Goal: Task Accomplishment & Management: Use online tool/utility

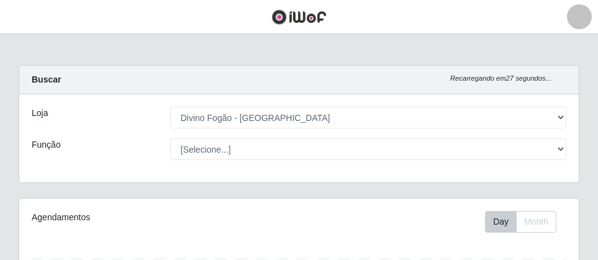
select select "499"
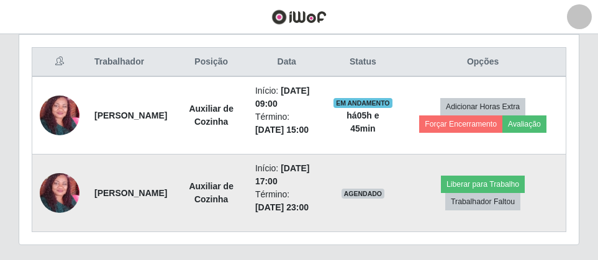
scroll to position [499, 0]
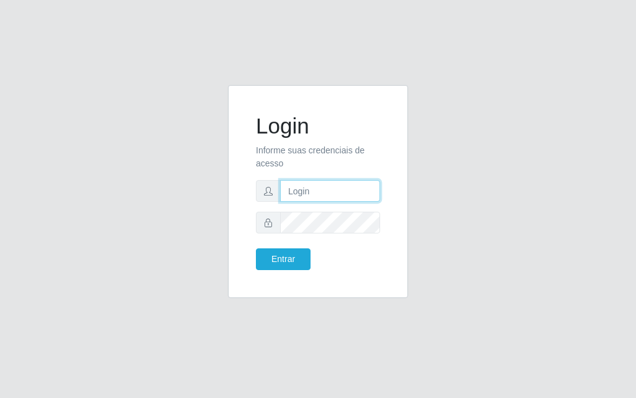
click at [316, 186] on input "text" at bounding box center [330, 191] width 100 height 22
click at [311, 198] on input "text" at bounding box center [330, 191] width 100 height 22
type input "[PERSON_NAME]@[PERSON_NAME]"
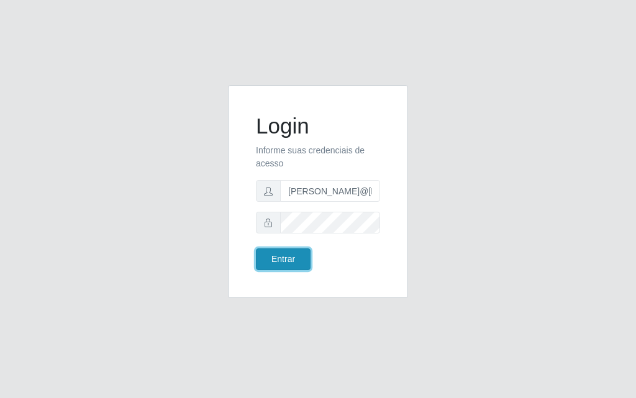
click at [273, 256] on button "Entrar" at bounding box center [283, 259] width 55 height 22
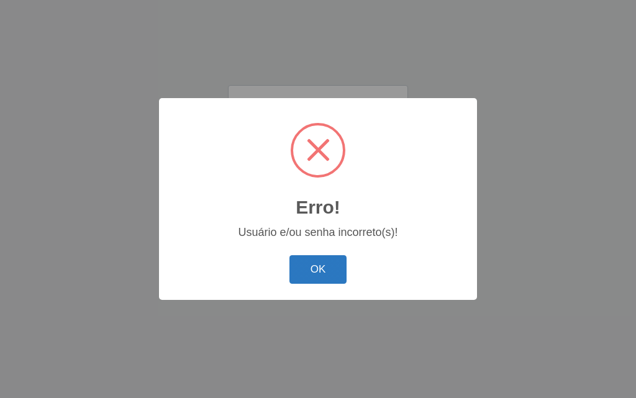
click at [344, 265] on button "OK" at bounding box center [318, 269] width 58 height 29
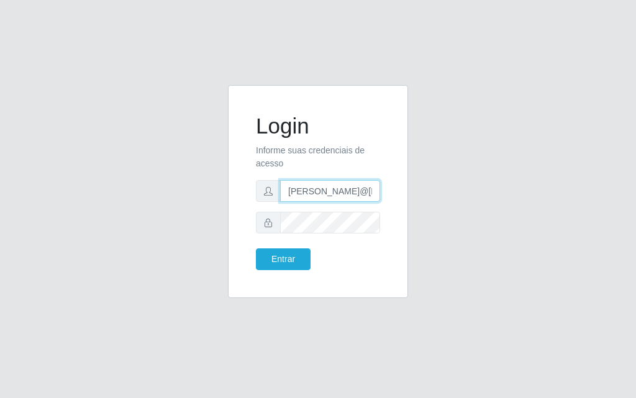
click at [348, 186] on input "[PERSON_NAME]@[PERSON_NAME]" at bounding box center [330, 191] width 100 height 22
type input "+"
type input "luiz@divinofogao"
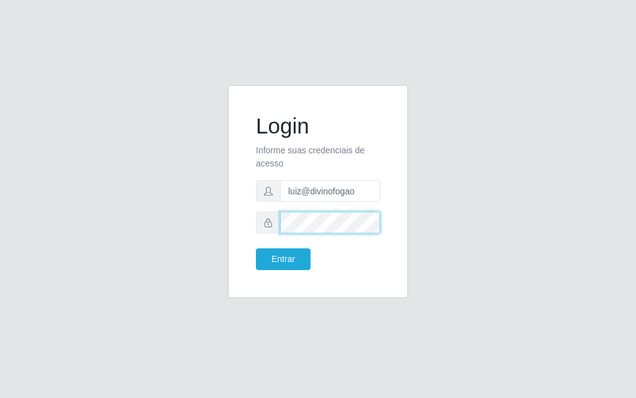
click at [256, 248] on button "Entrar" at bounding box center [283, 259] width 55 height 22
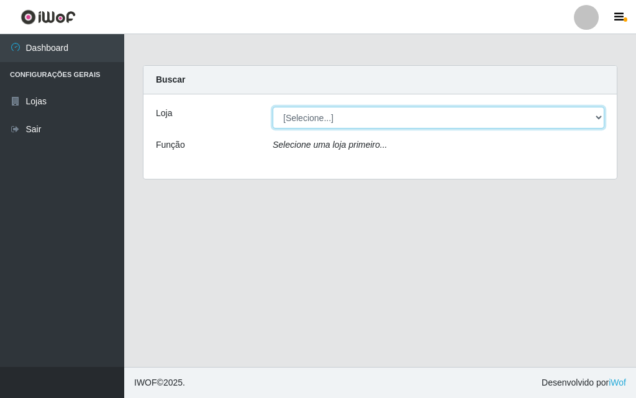
click at [485, 113] on select "[Selecione...] Divino Fogão - [GEOGRAPHIC_DATA]" at bounding box center [439, 118] width 332 height 22
click at [273, 107] on select "[Selecione...] Divino Fogão - [GEOGRAPHIC_DATA]" at bounding box center [439, 118] width 332 height 22
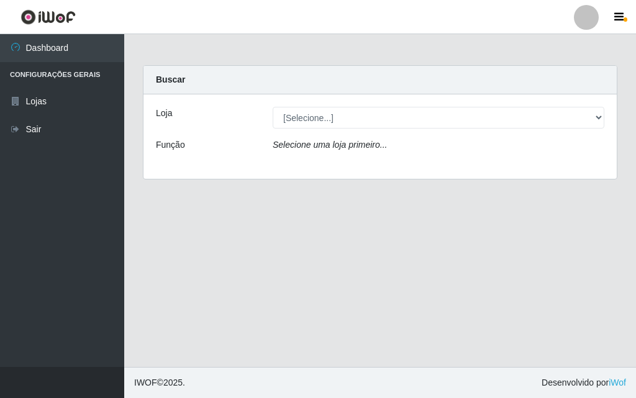
click at [488, 160] on div "Loja [Selecione...] Divino Fogão - Campina Grande Função Selecione uma loja pri…" at bounding box center [380, 136] width 473 height 84
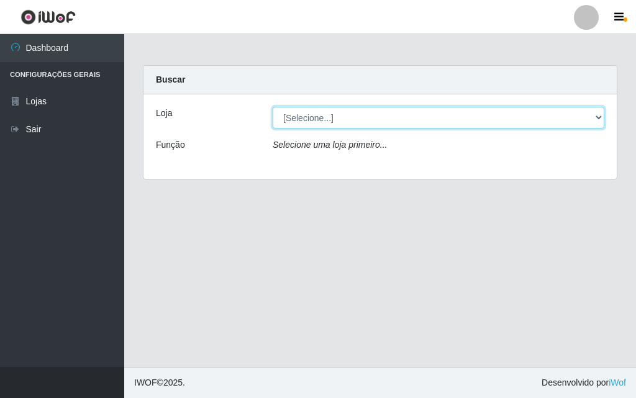
click at [504, 117] on select "[Selecione...] Divino Fogão - [GEOGRAPHIC_DATA]" at bounding box center [439, 118] width 332 height 22
select select "499"
click at [273, 107] on select "[Selecione...] Divino Fogão - [GEOGRAPHIC_DATA]" at bounding box center [439, 118] width 332 height 22
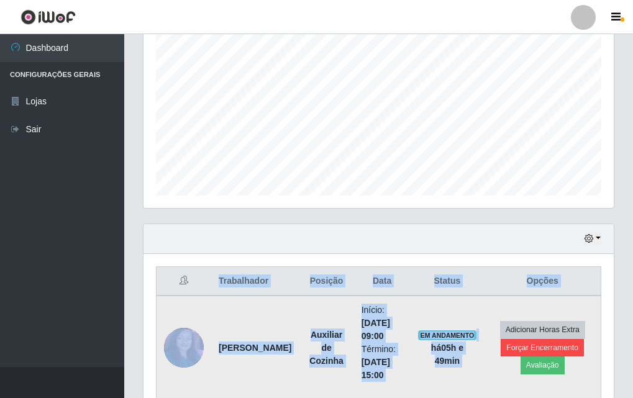
scroll to position [413, 0]
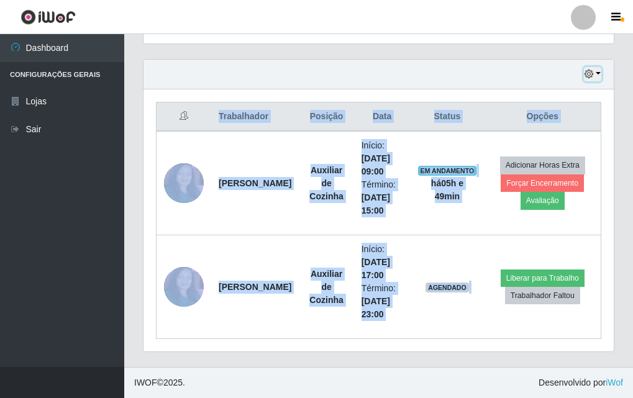
click at [598, 76] on button "button" at bounding box center [592, 74] width 17 height 14
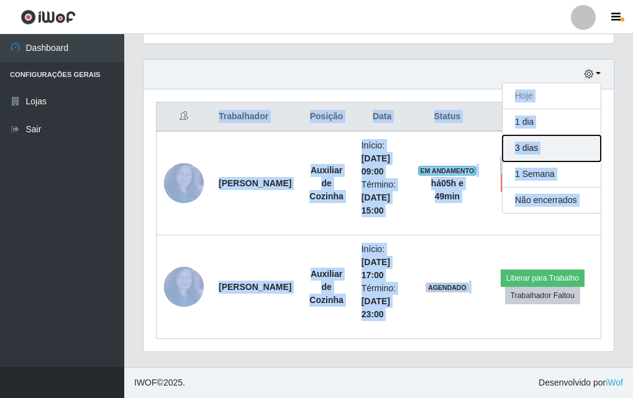
click at [540, 144] on button "3 dias" at bounding box center [552, 148] width 98 height 26
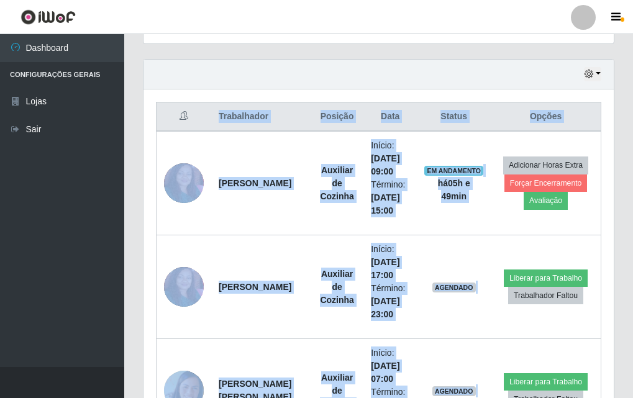
click at [488, 73] on div "Hoje 1 dia 3 dias 1 Semana Não encerrados" at bounding box center [379, 75] width 470 height 30
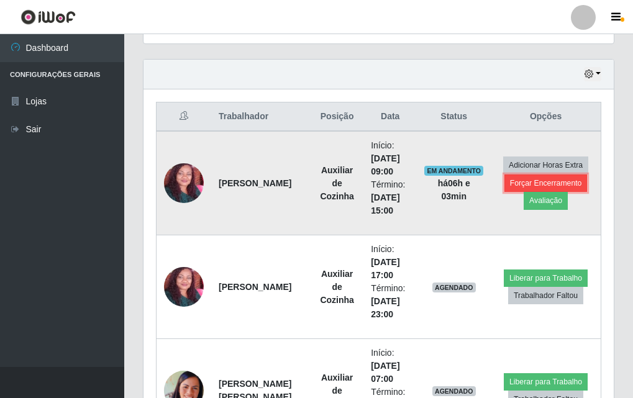
click at [557, 182] on button "Forçar Encerramento" at bounding box center [545, 183] width 83 height 17
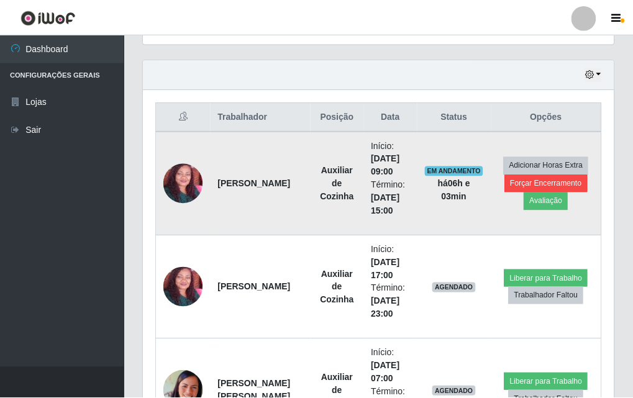
scroll to position [258, 464]
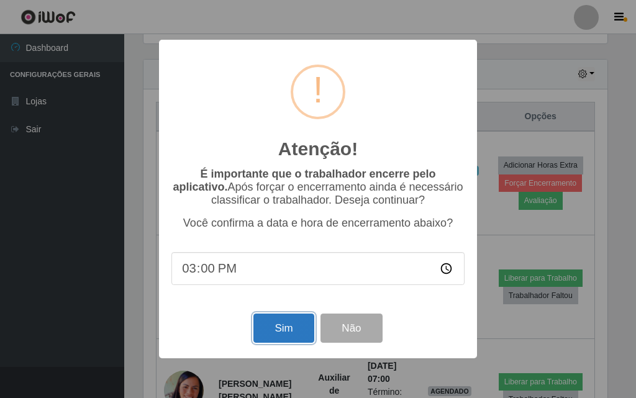
click at [289, 343] on button "Sim" at bounding box center [283, 328] width 60 height 29
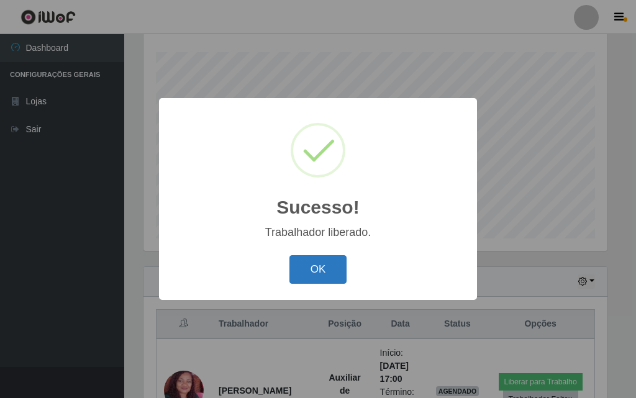
click at [335, 278] on button "OK" at bounding box center [318, 269] width 58 height 29
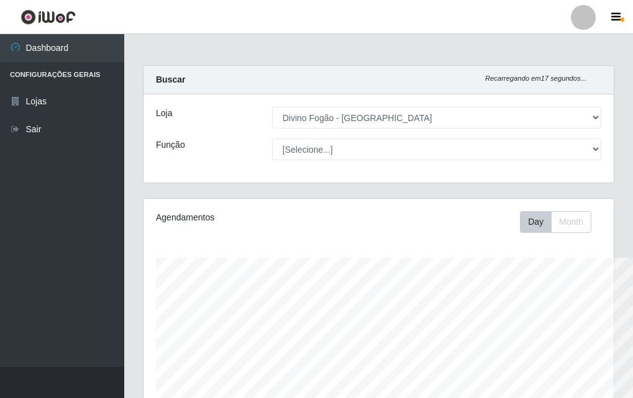
scroll to position [620967, 620754]
